Goal: Answer question/provide support

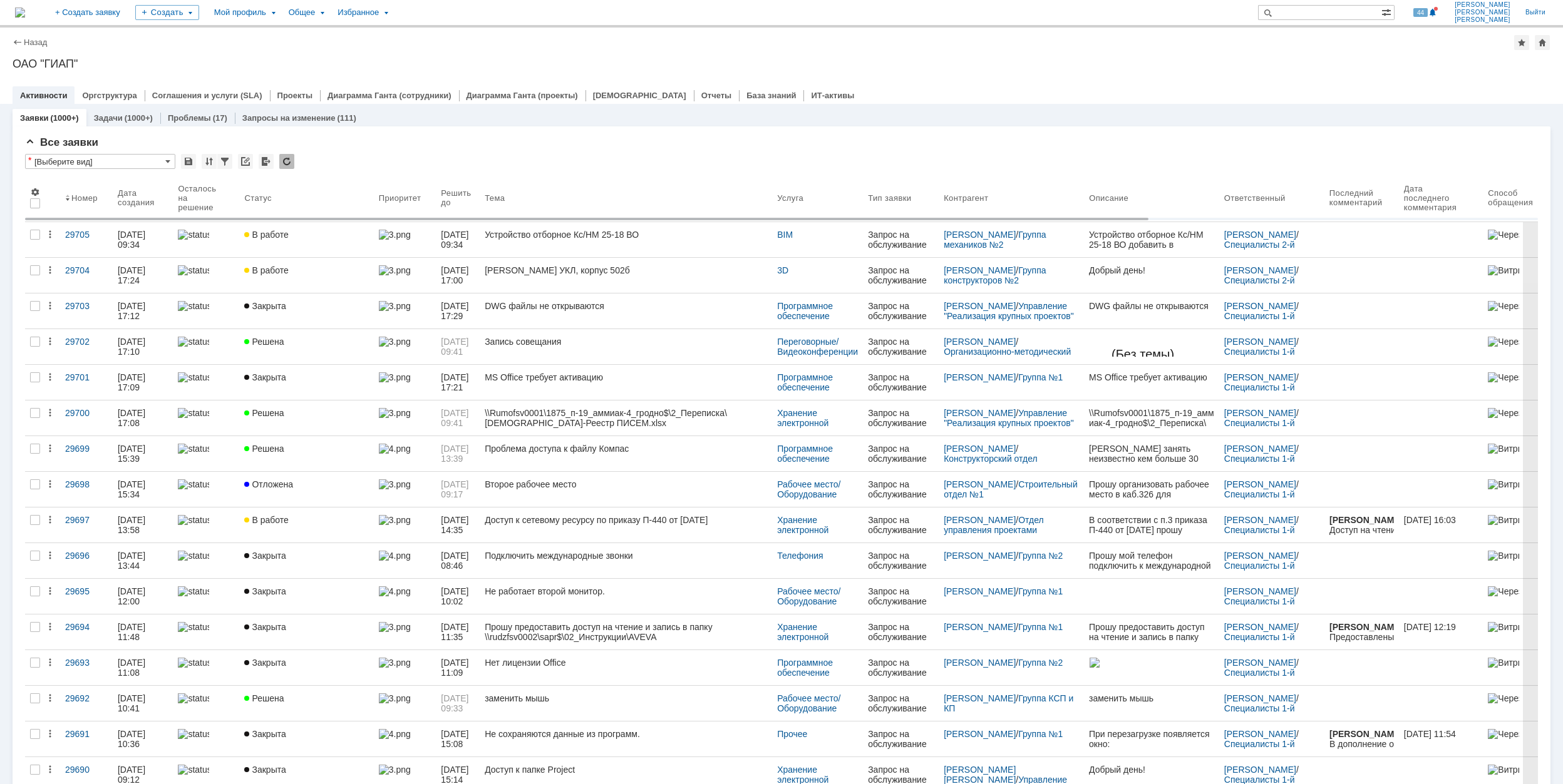
click at [1336, 12] on input "text" at bounding box center [1320, 12] width 124 height 15
type input ","
type input "[PERSON_NAME]"
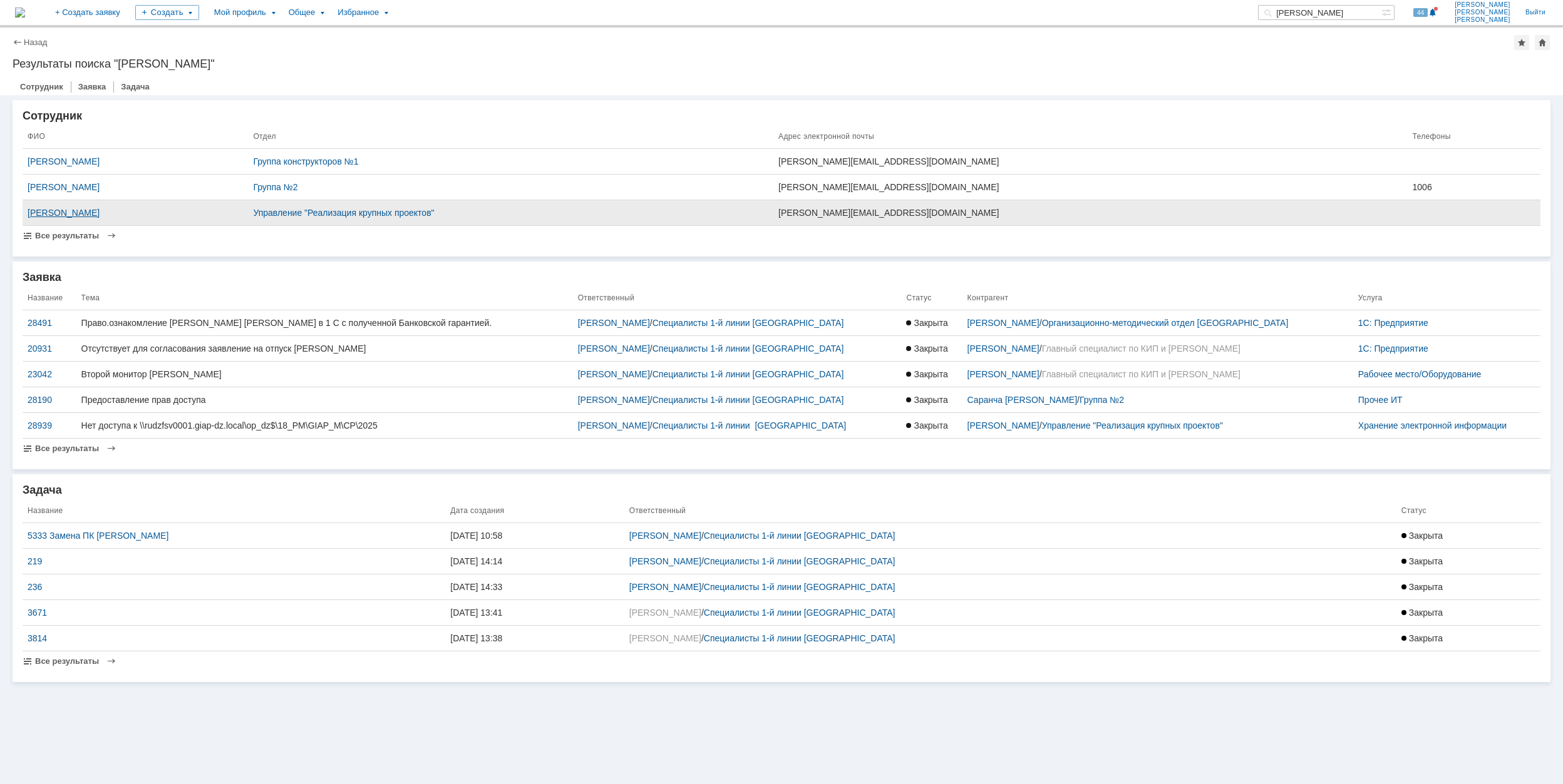
click at [118, 208] on div "[PERSON_NAME]" at bounding box center [135, 213] width 216 height 10
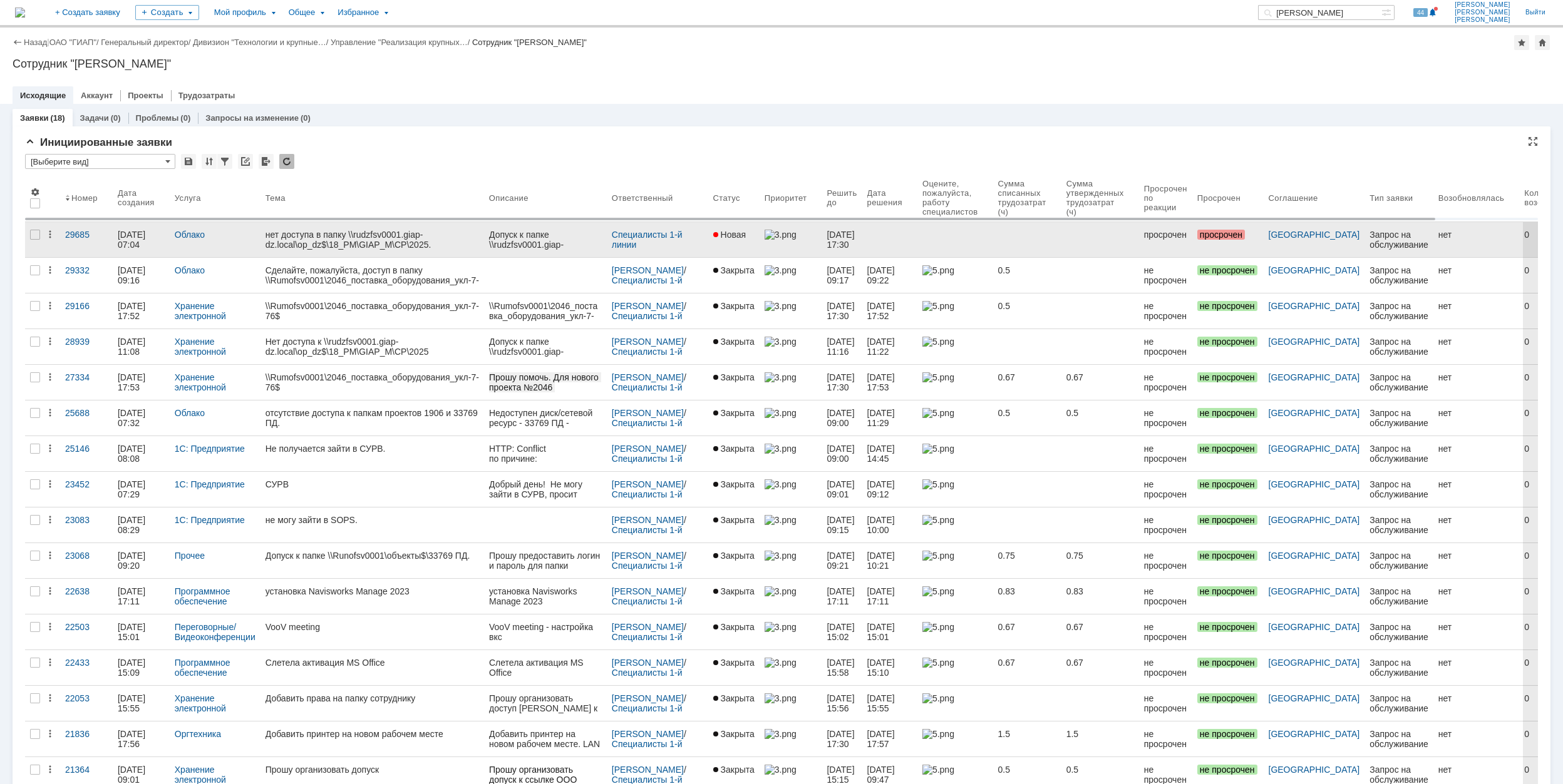
click at [317, 239] on div "нет доступа в папку \\rudzfsv0001.giap-dz.local\op_dz$\18_PM\GIAP_M\CP\2025." at bounding box center [373, 239] width 214 height 20
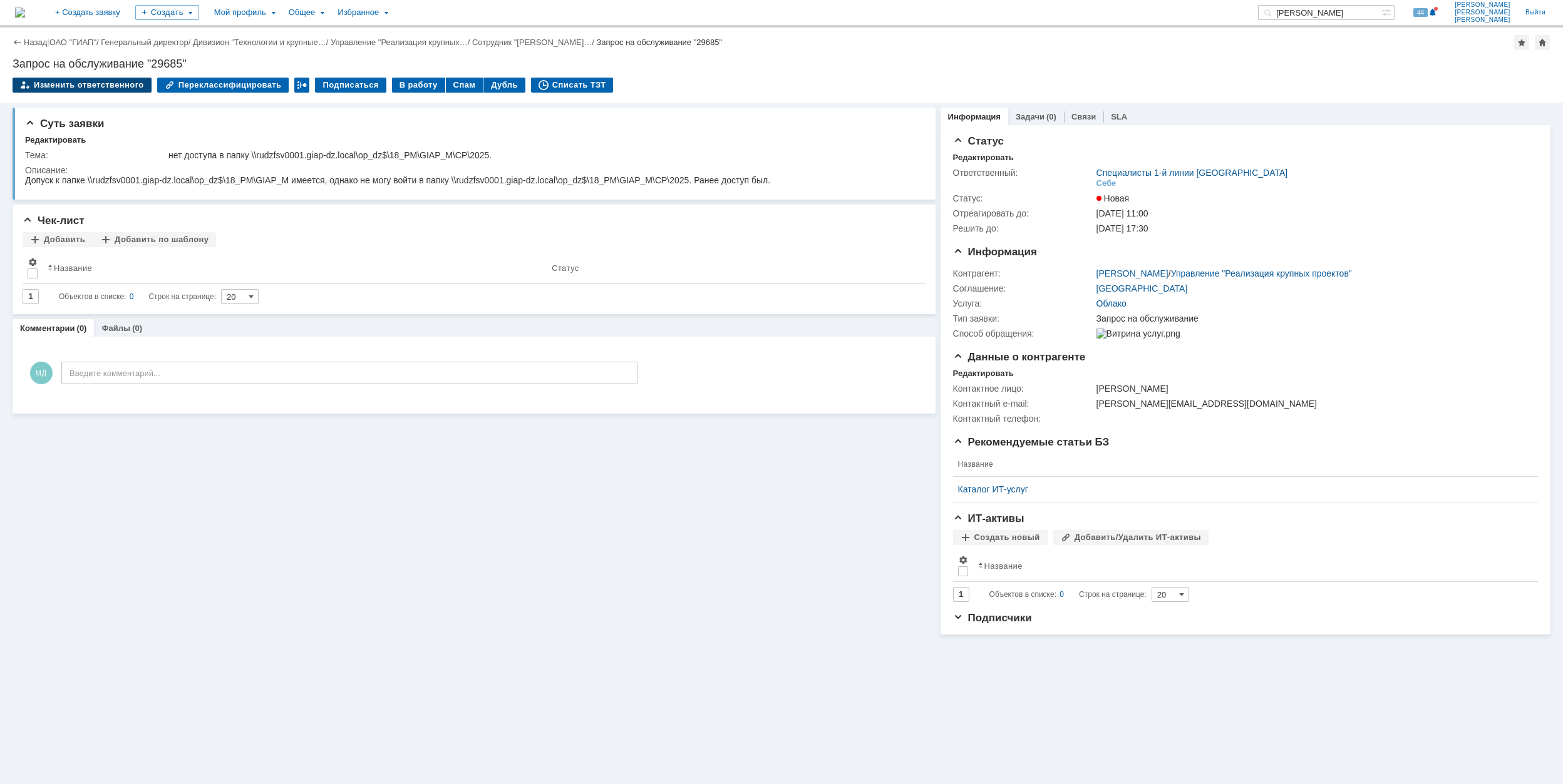
click at [79, 84] on div "Изменить ответственного" at bounding box center [82, 85] width 139 height 15
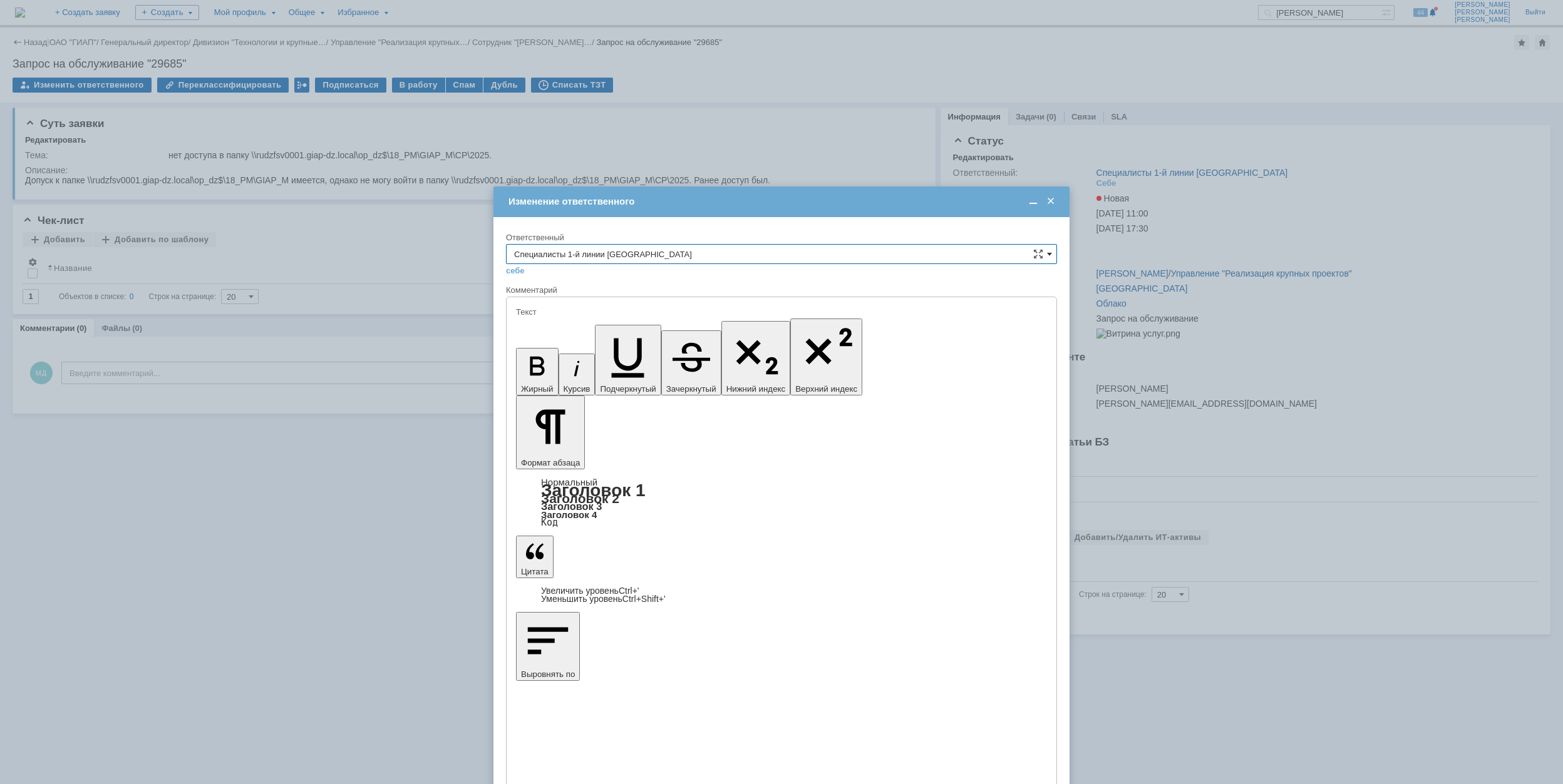
click at [1048, 253] on span at bounding box center [1050, 254] width 5 height 10
click at [630, 357] on span "Специалисты 1-й линии [GEOGRAPHIC_DATA]" at bounding box center [781, 352] width 535 height 10
type input "Специалисты 1-й линии [GEOGRAPHIC_DATA]"
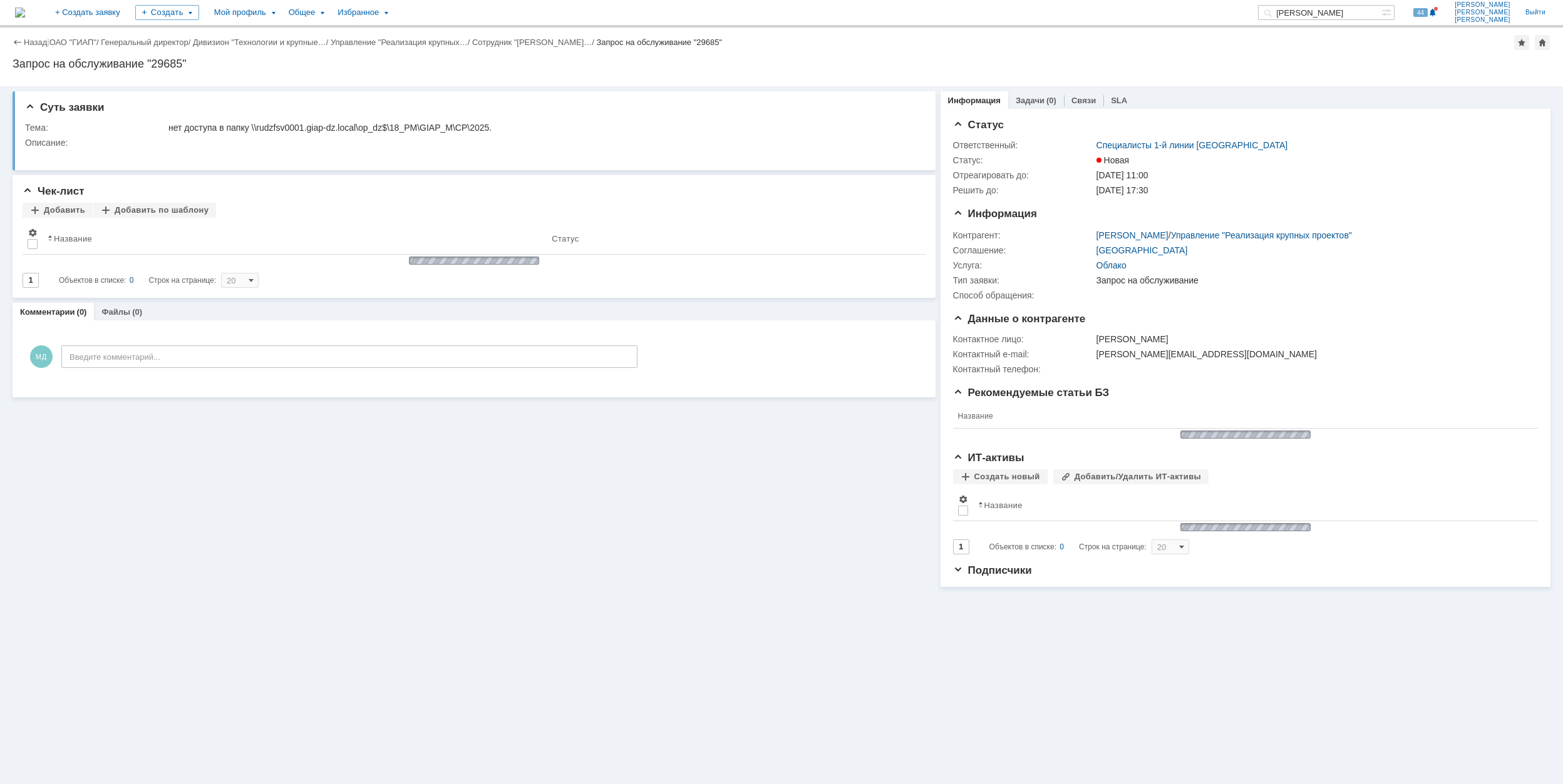
scroll to position [0, 0]
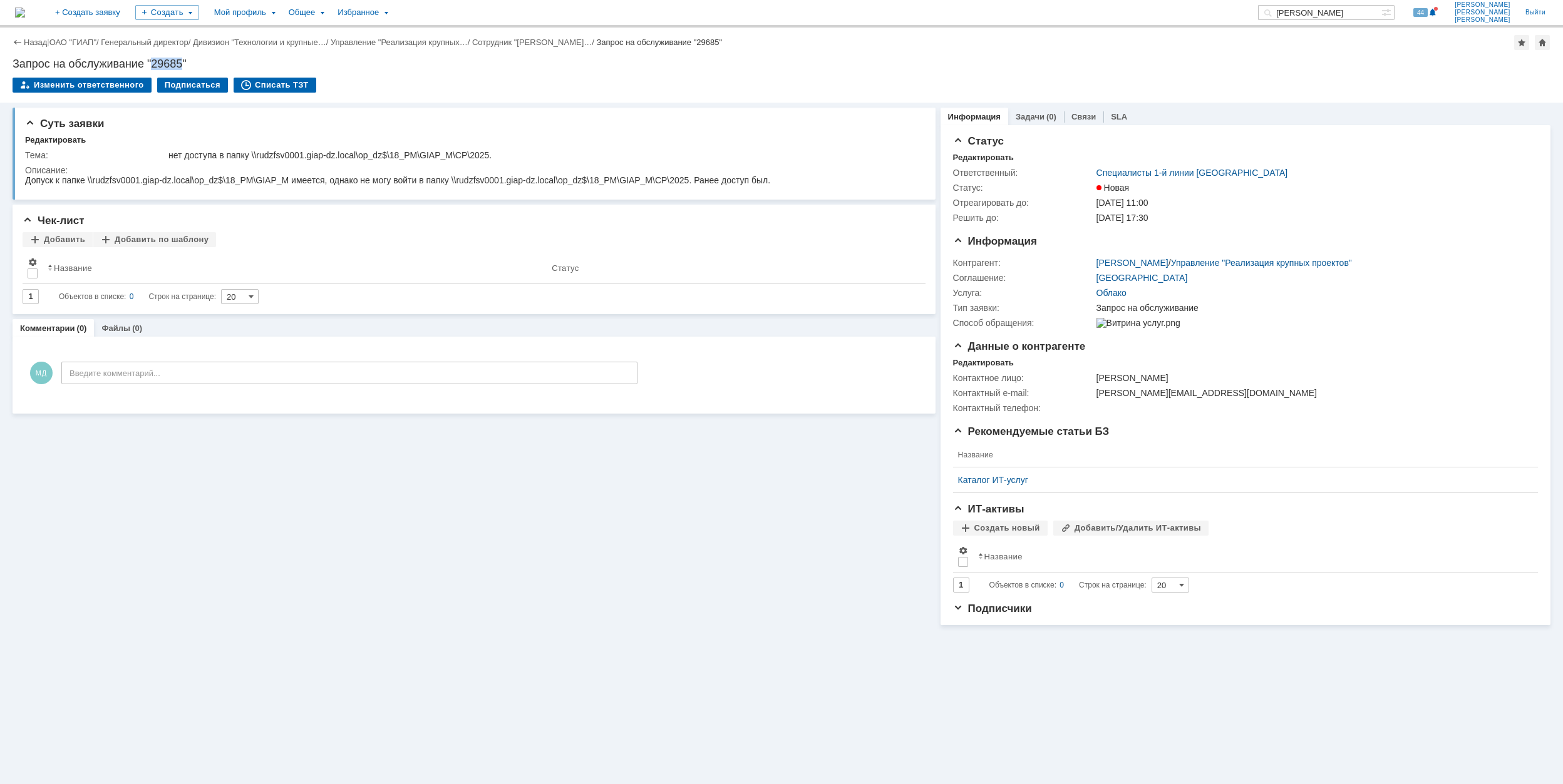
drag, startPoint x: 151, startPoint y: 61, endPoint x: 181, endPoint y: 62, distance: 30.0
click at [181, 62] on div "Запрос на обслуживание "29685"" at bounding box center [781, 64] width 1538 height 12
copy div "29685"
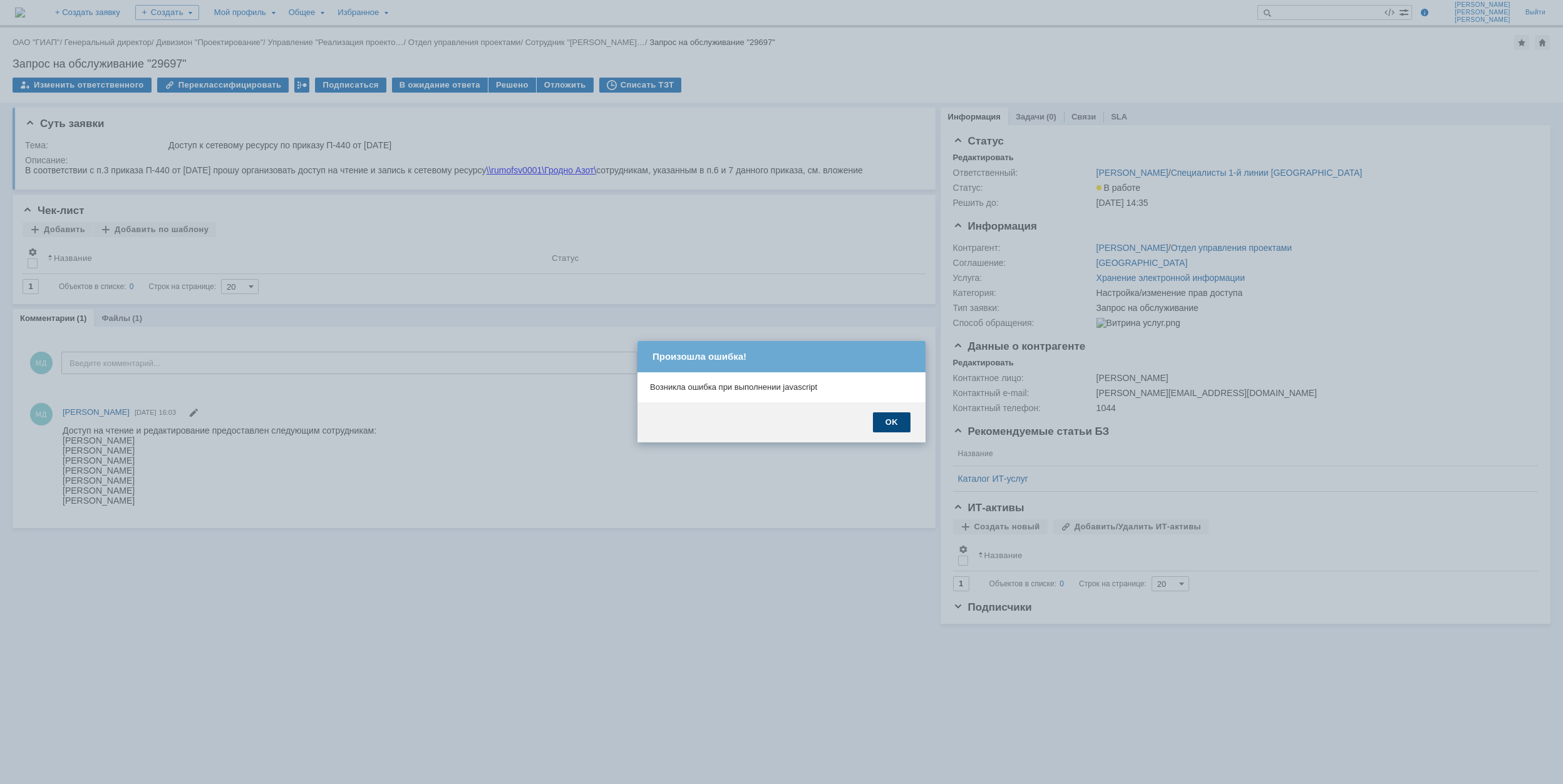
click at [902, 426] on div "OK" at bounding box center [891, 422] width 37 height 20
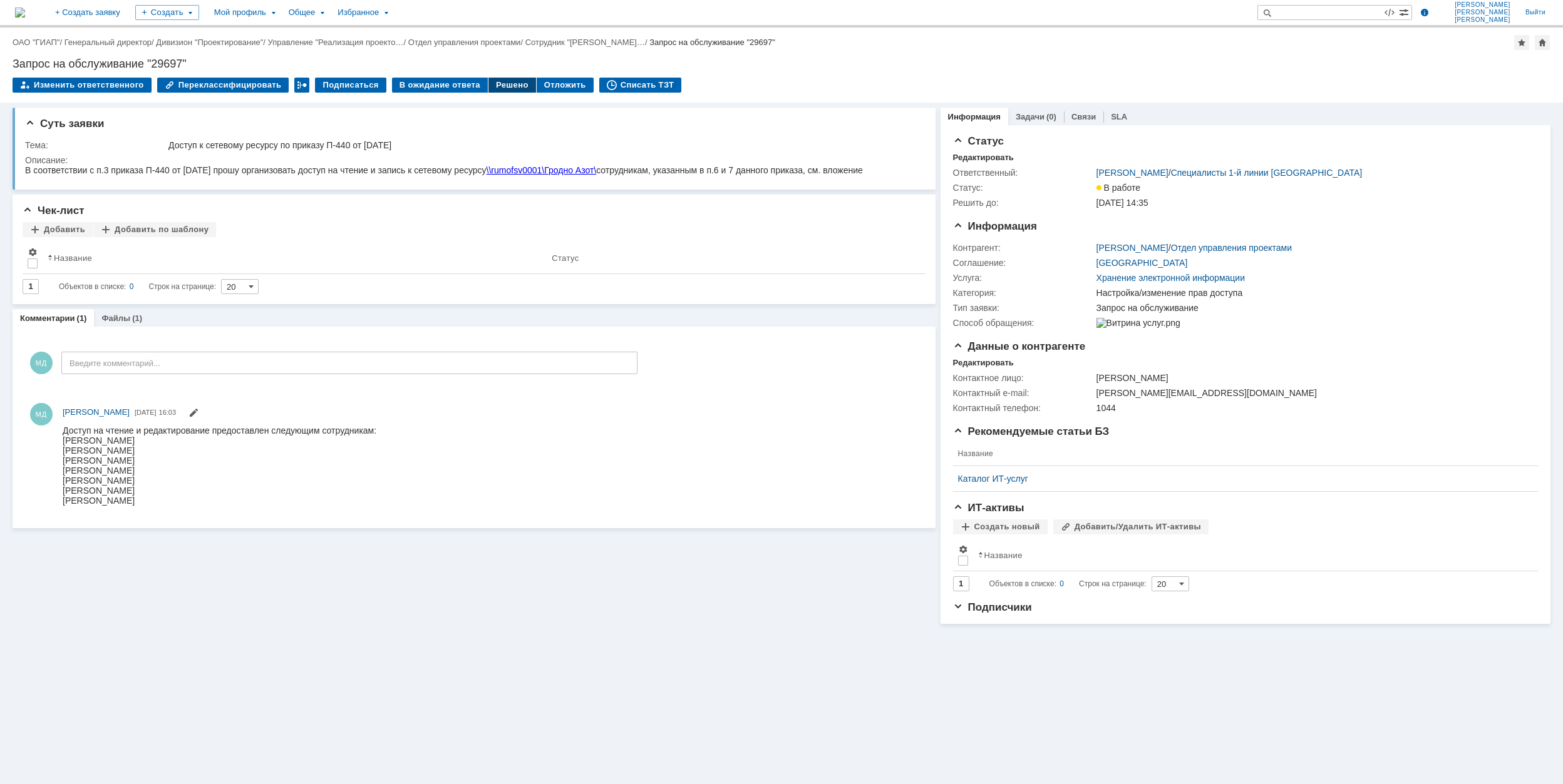
click at [500, 85] on div "Решено" at bounding box center [512, 85] width 48 height 15
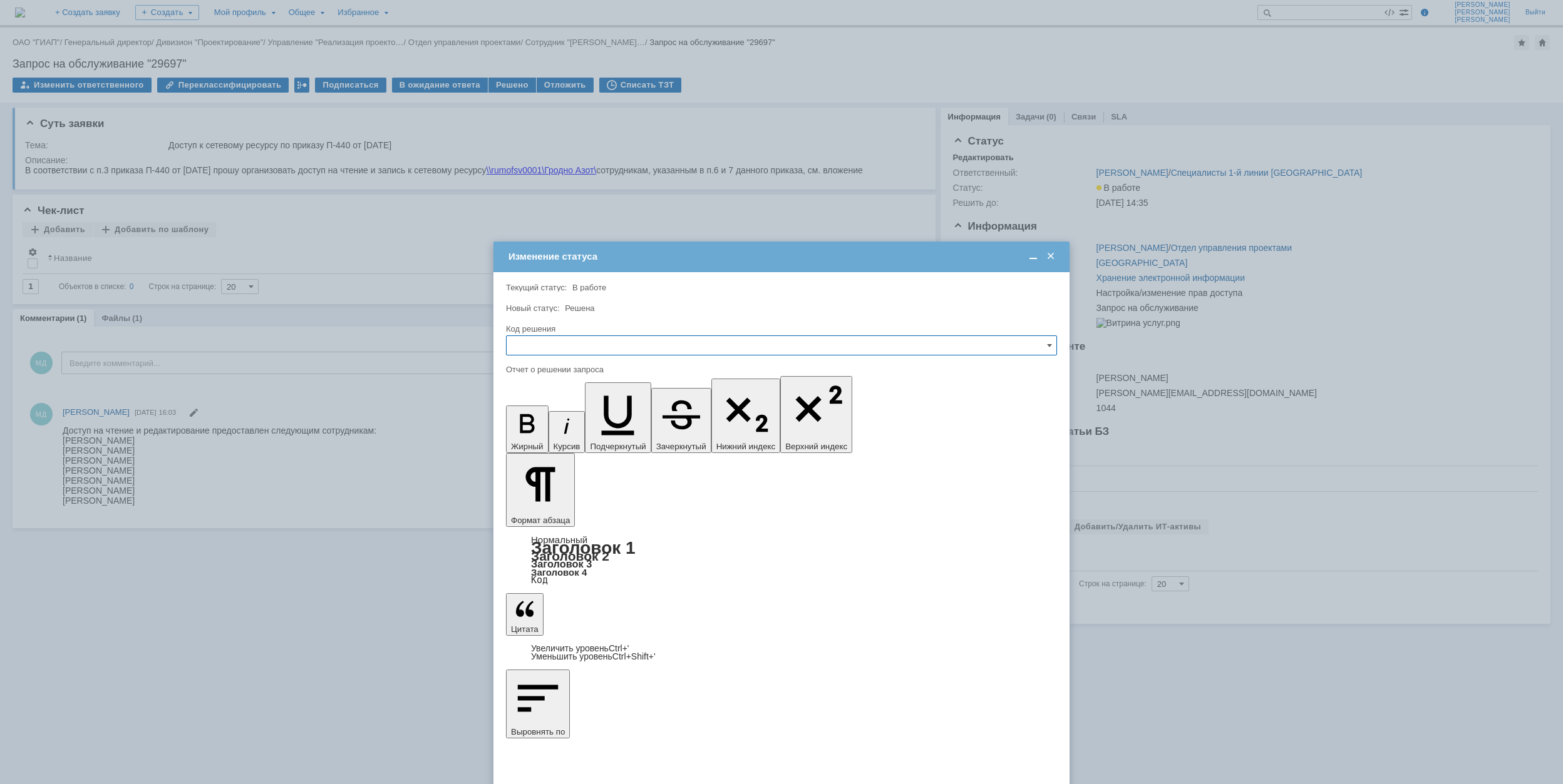
click at [650, 338] on input "text" at bounding box center [781, 345] width 551 height 20
click at [611, 435] on span "Решено" at bounding box center [781, 431] width 535 height 10
type input "Решено"
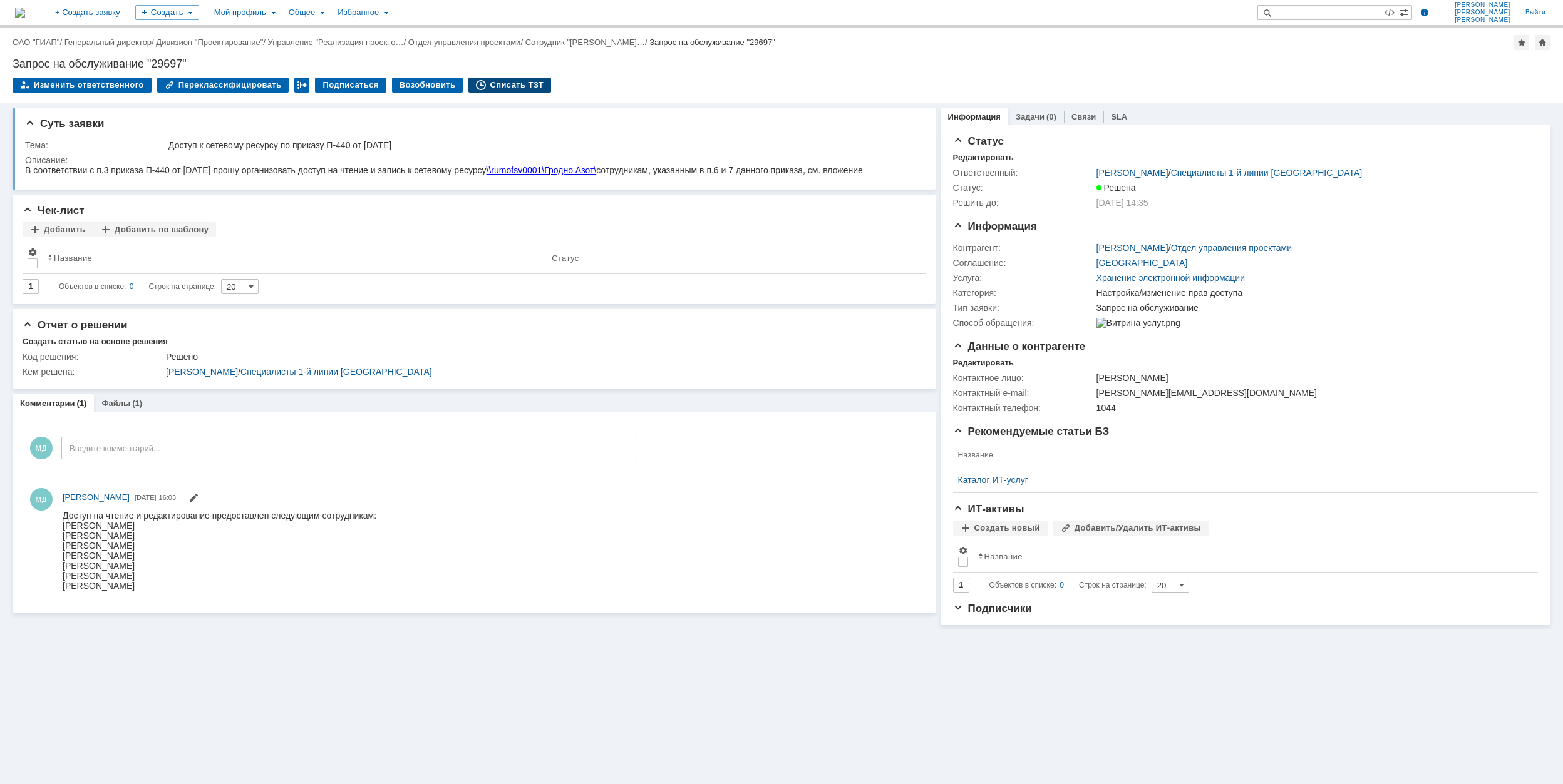
click at [490, 83] on div "Списать ТЗТ" at bounding box center [510, 85] width 82 height 15
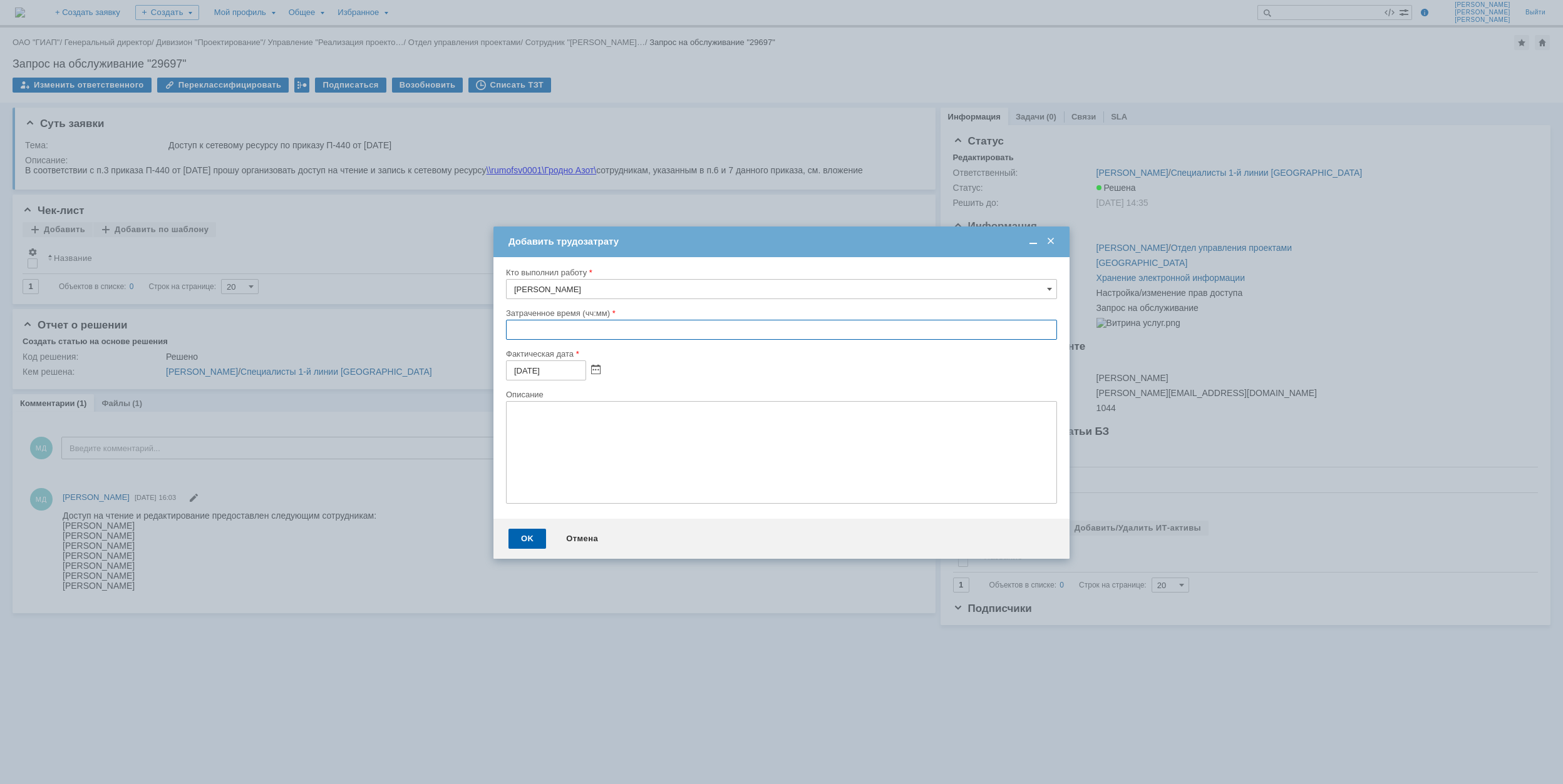
click at [506, 324] on input "text" at bounding box center [781, 329] width 551 height 20
type input "00:40"
click at [526, 539] on div "OK" at bounding box center [527, 538] width 37 height 20
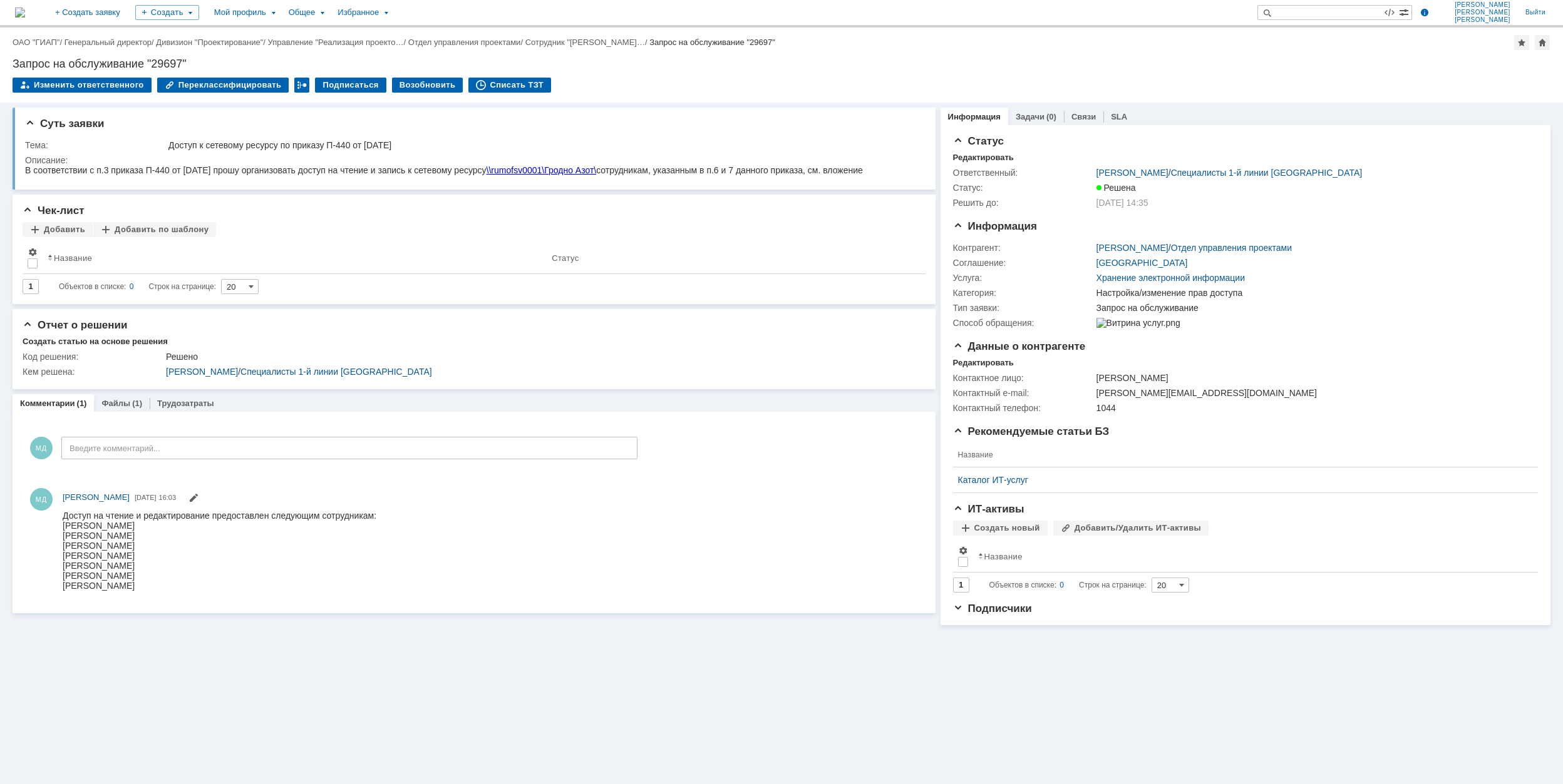
click at [49, 46] on link "ОАО "ГИАП"" at bounding box center [35, 42] width 47 height 10
